Goal: Information Seeking & Learning: Learn about a topic

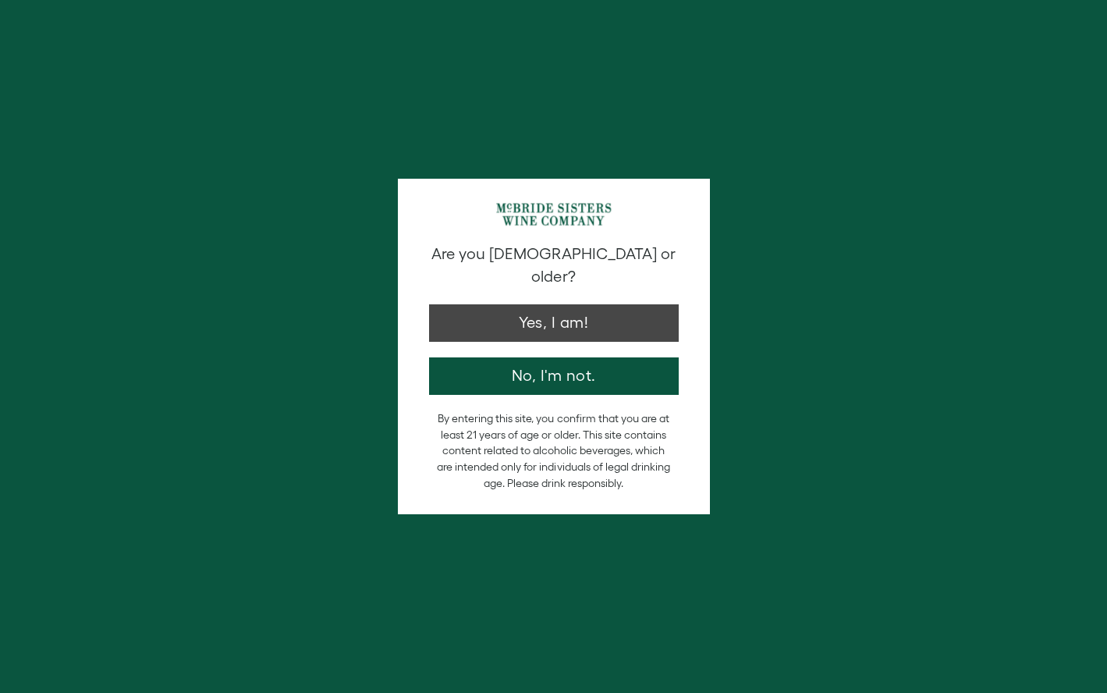
click at [586, 304] on button "Yes, I am!" at bounding box center [554, 322] width 250 height 37
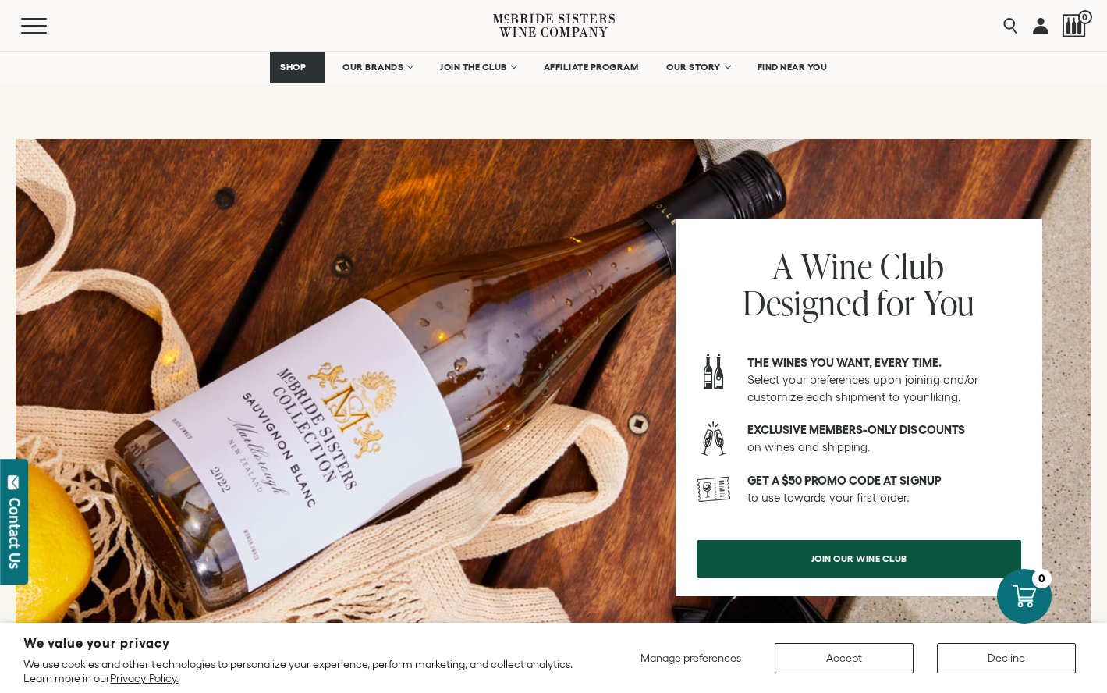
scroll to position [1552, 0]
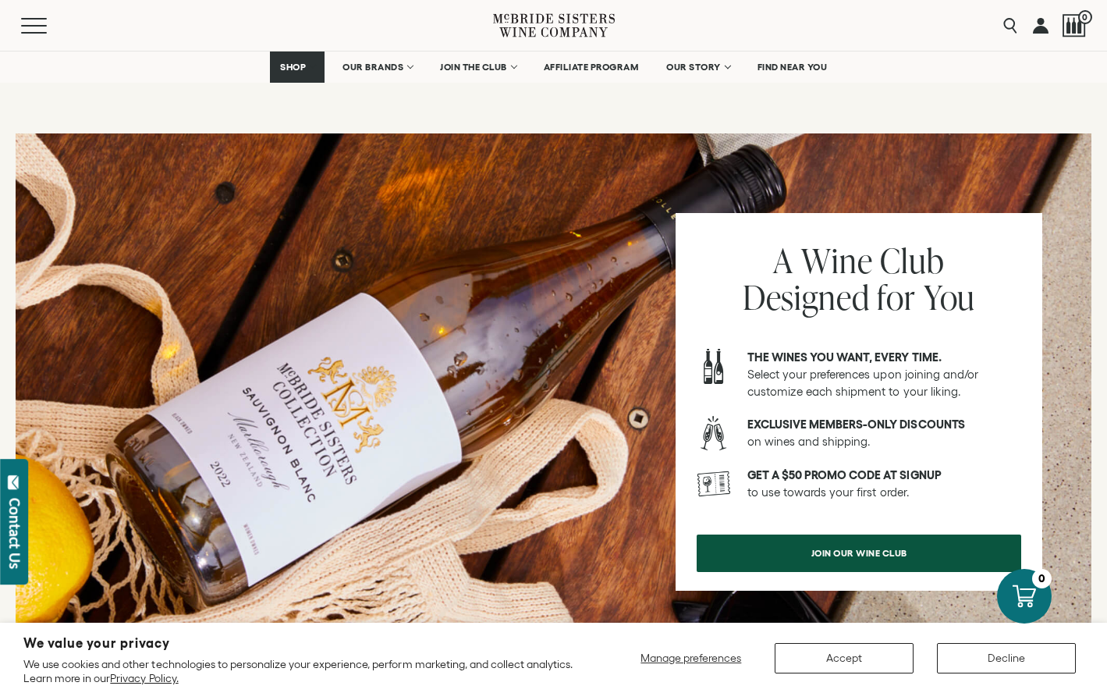
click at [857, 538] on span "join our wine club" at bounding box center [859, 553] width 151 height 30
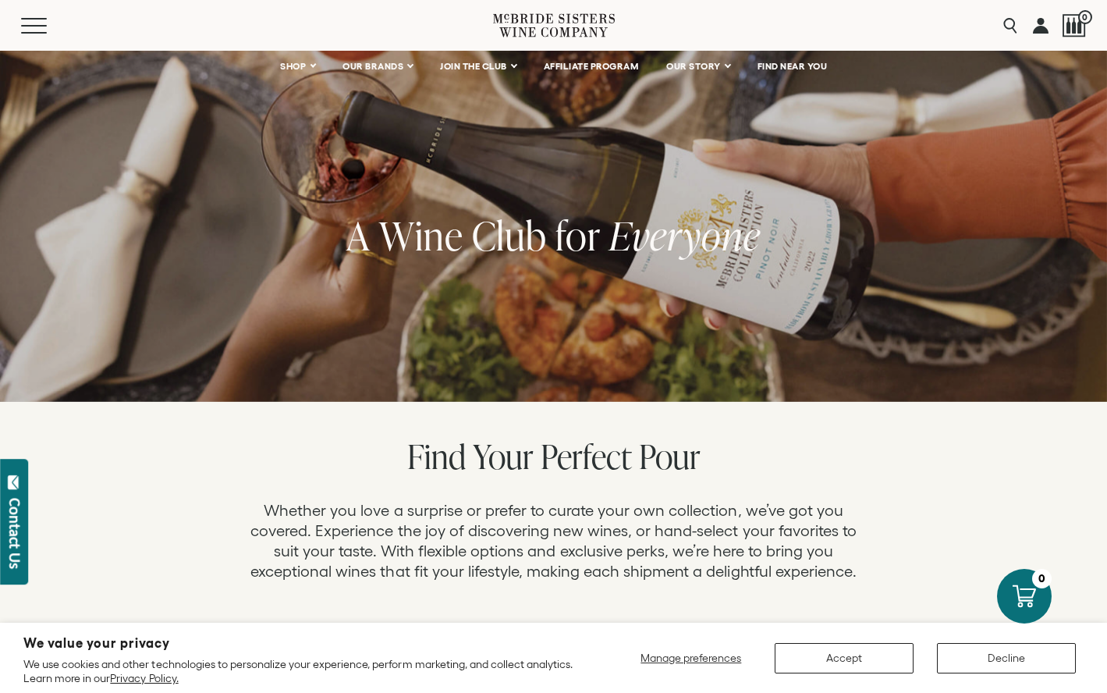
click at [847, 655] on button "Accept" at bounding box center [844, 658] width 139 height 30
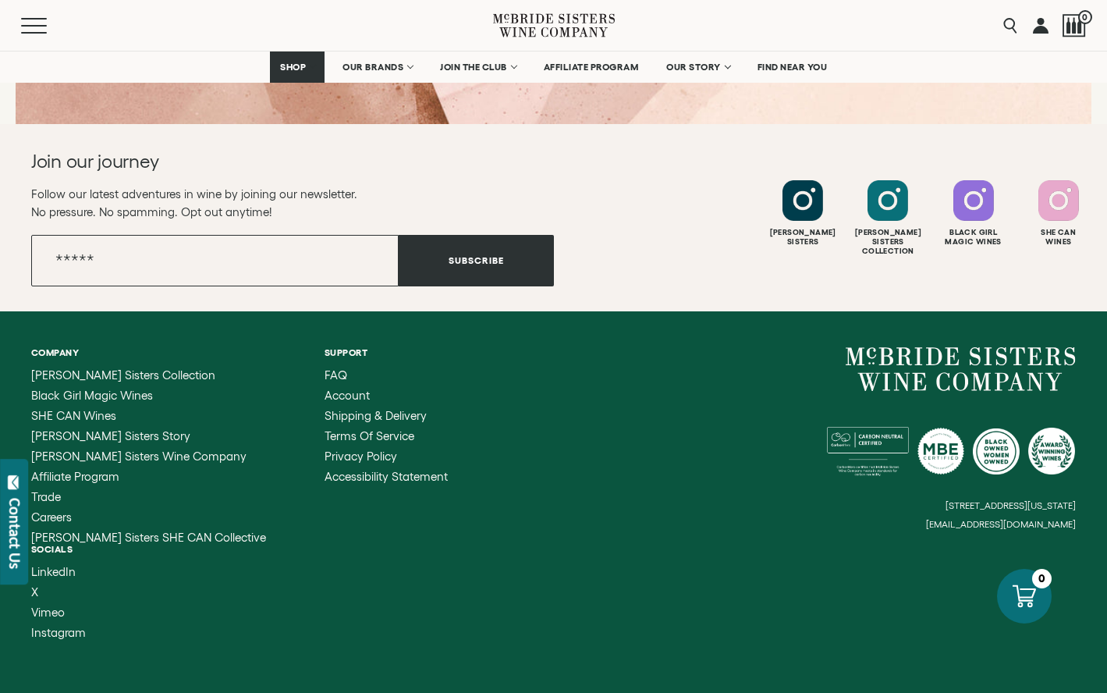
scroll to position [2631, 0]
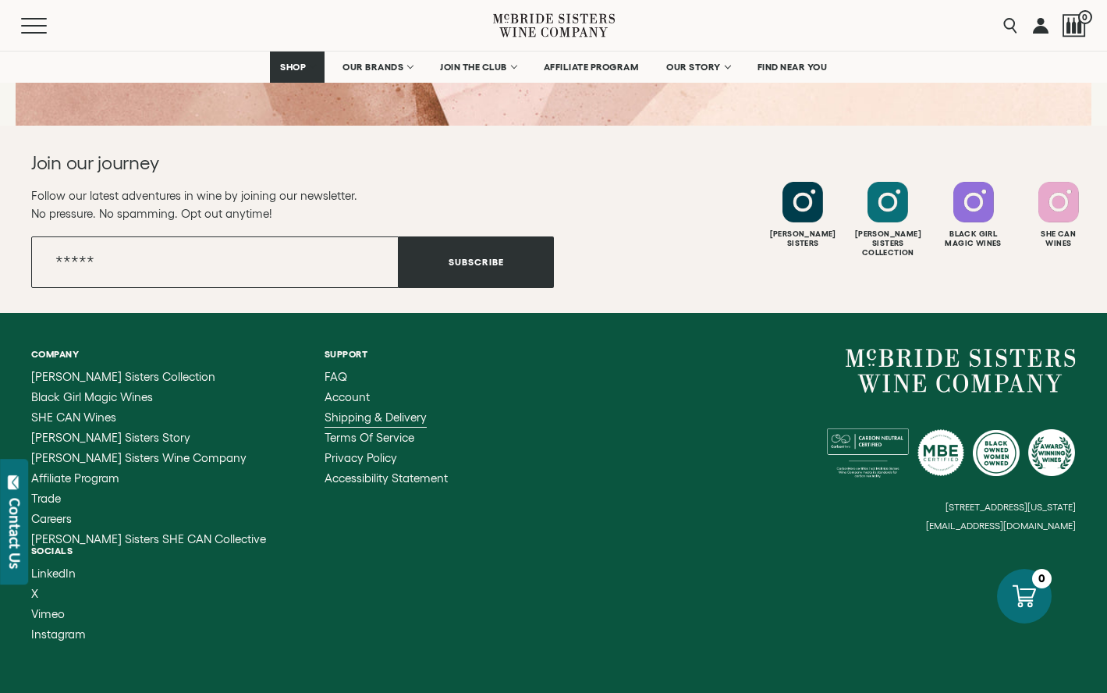
click at [325, 414] on span "Shipping & Delivery" at bounding box center [376, 416] width 102 height 13
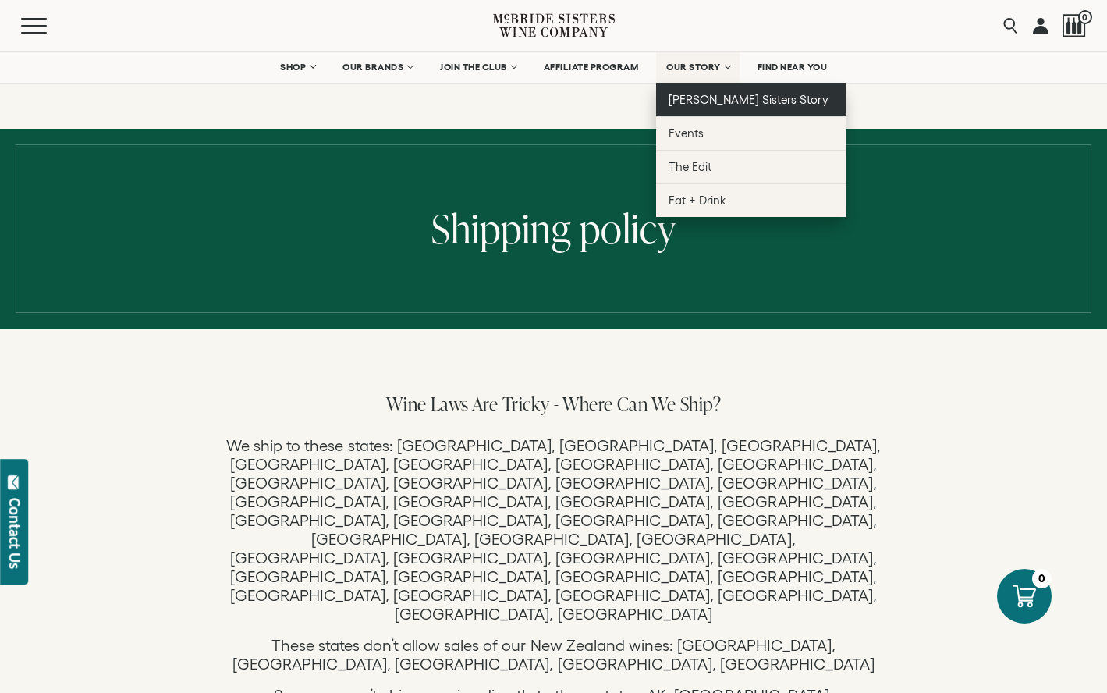
click at [704, 97] on span "[PERSON_NAME] Sisters Story" at bounding box center [749, 99] width 160 height 13
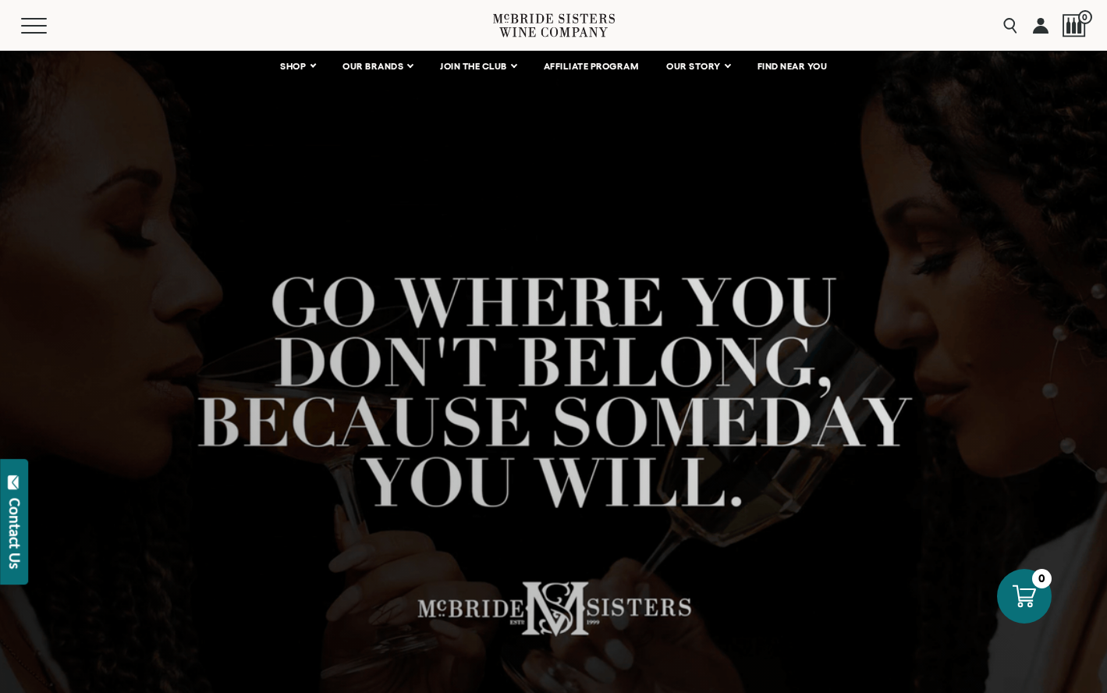
click at [789, 595] on div at bounding box center [553, 424] width 1107 height 749
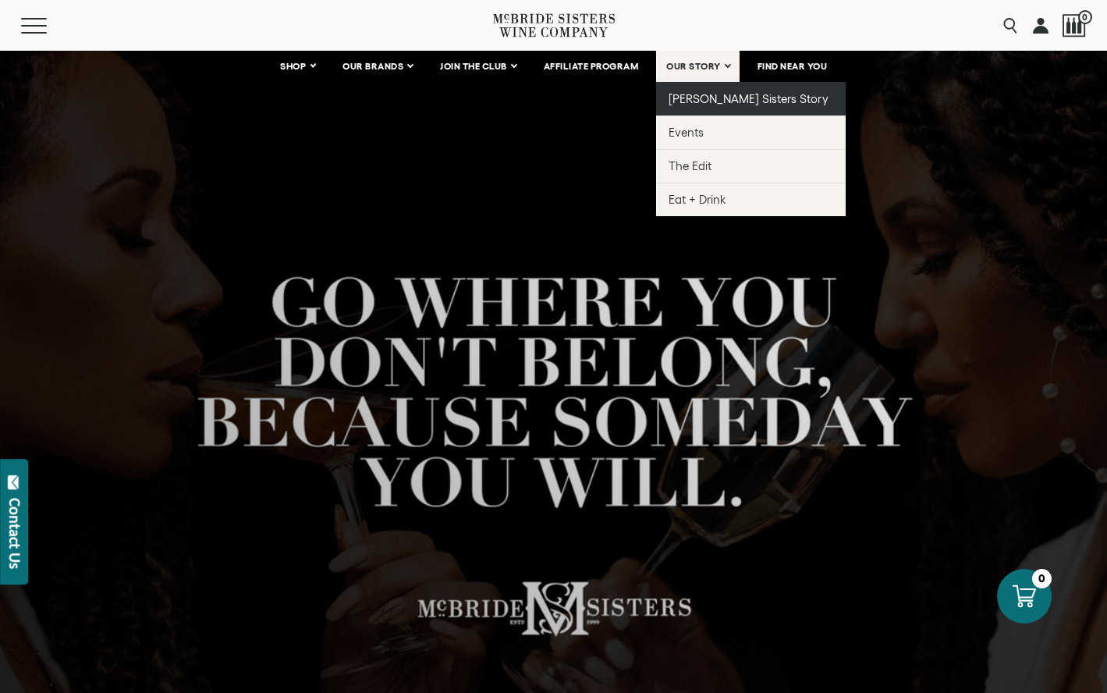
click at [728, 99] on span "[PERSON_NAME] Sisters Story" at bounding box center [749, 98] width 160 height 13
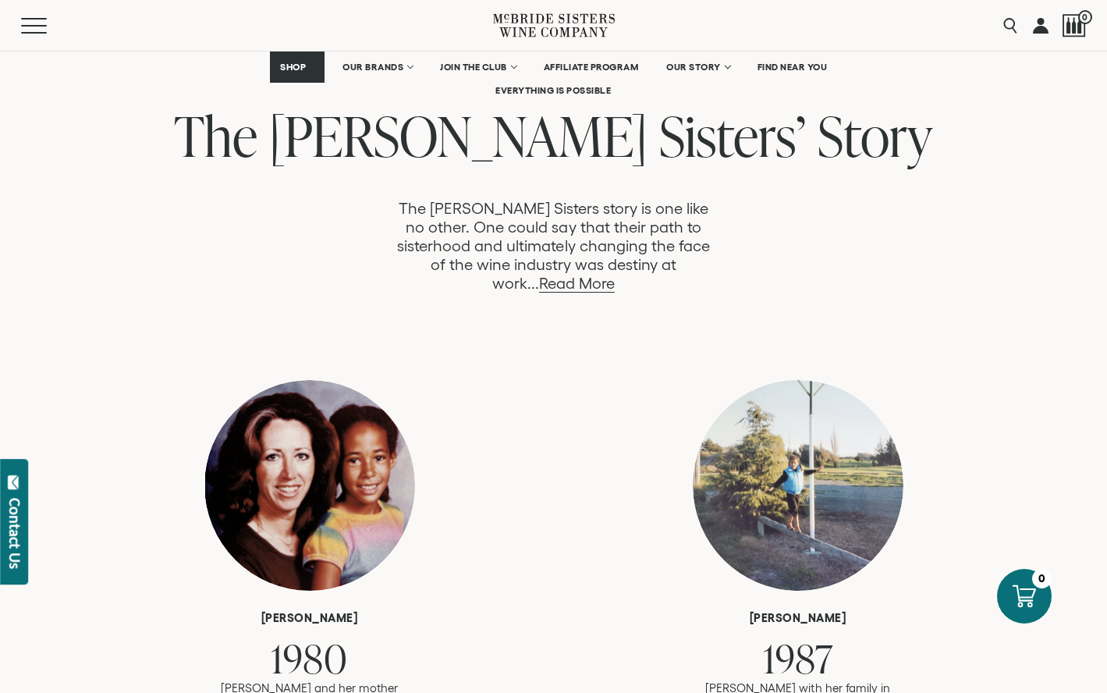
scroll to position [778, 0]
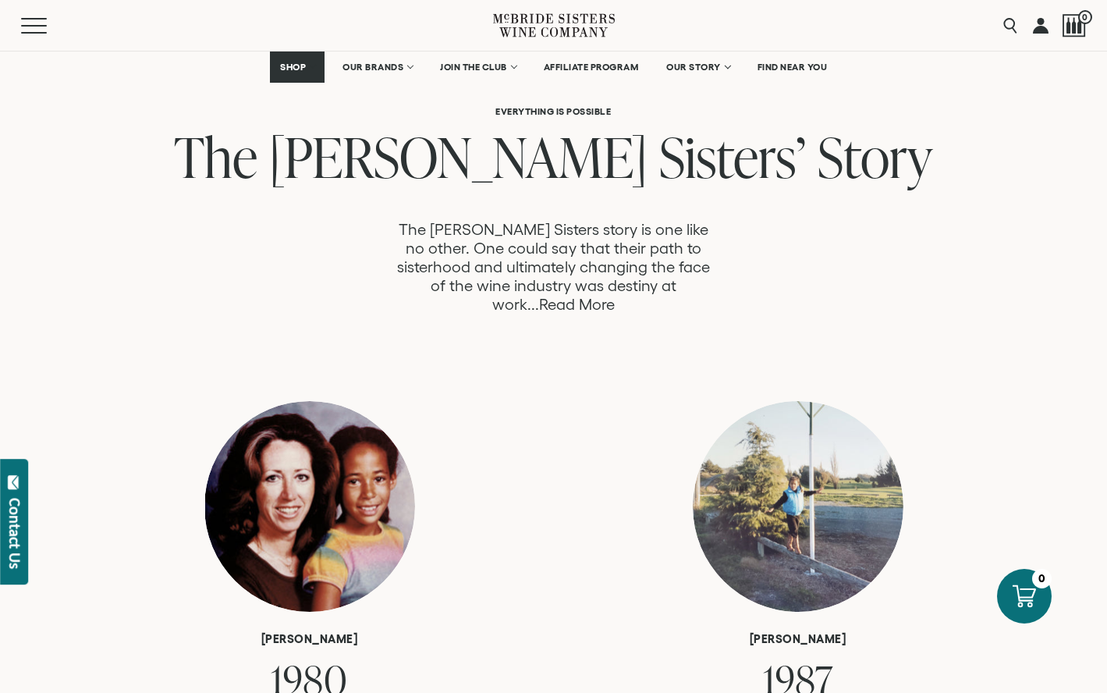
click at [615, 296] on link "Read More" at bounding box center [577, 305] width 76 height 18
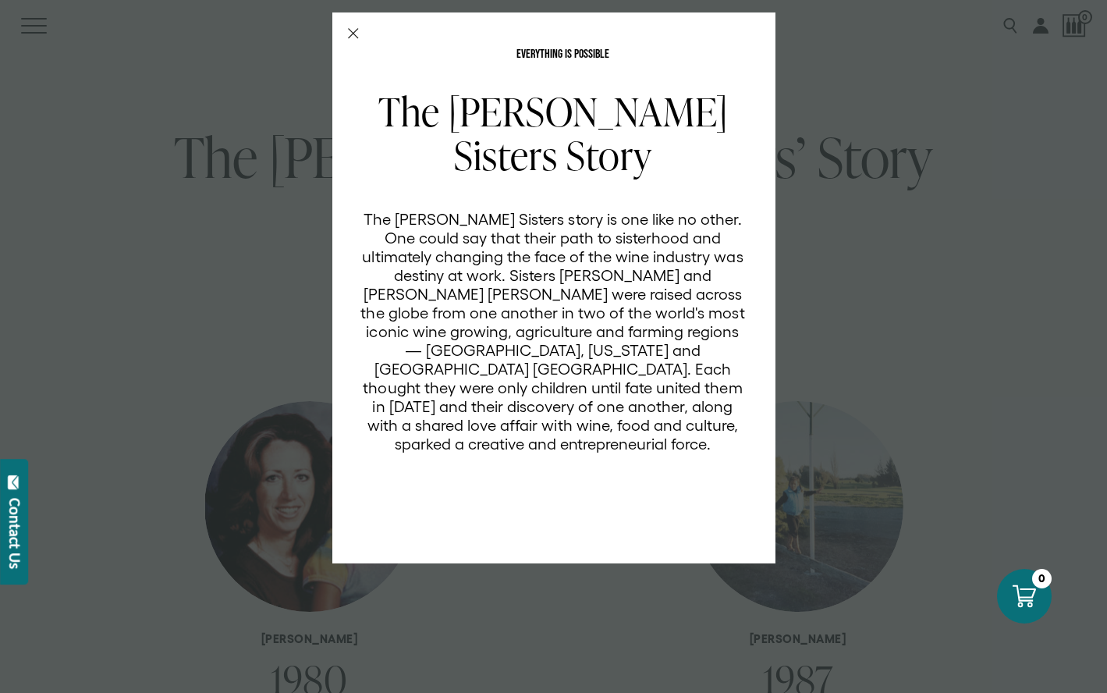
scroll to position [0, 0]
click at [352, 29] on icon "Close Modal" at bounding box center [353, 33] width 11 height 11
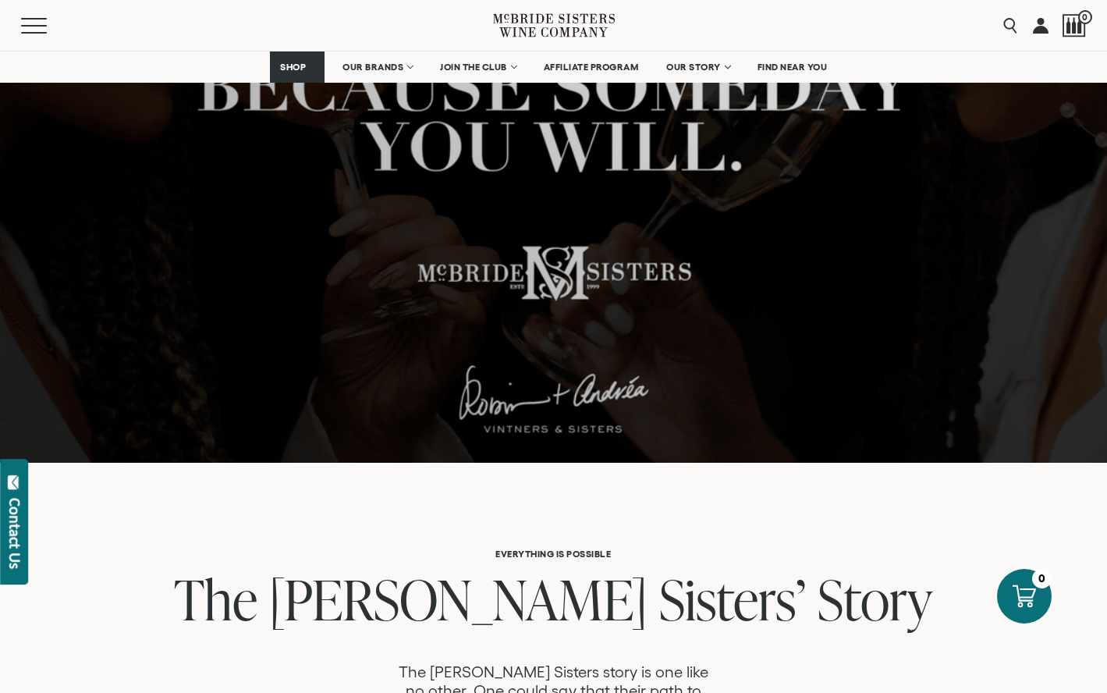
scroll to position [335, 0]
